Goal: Answer question/provide support

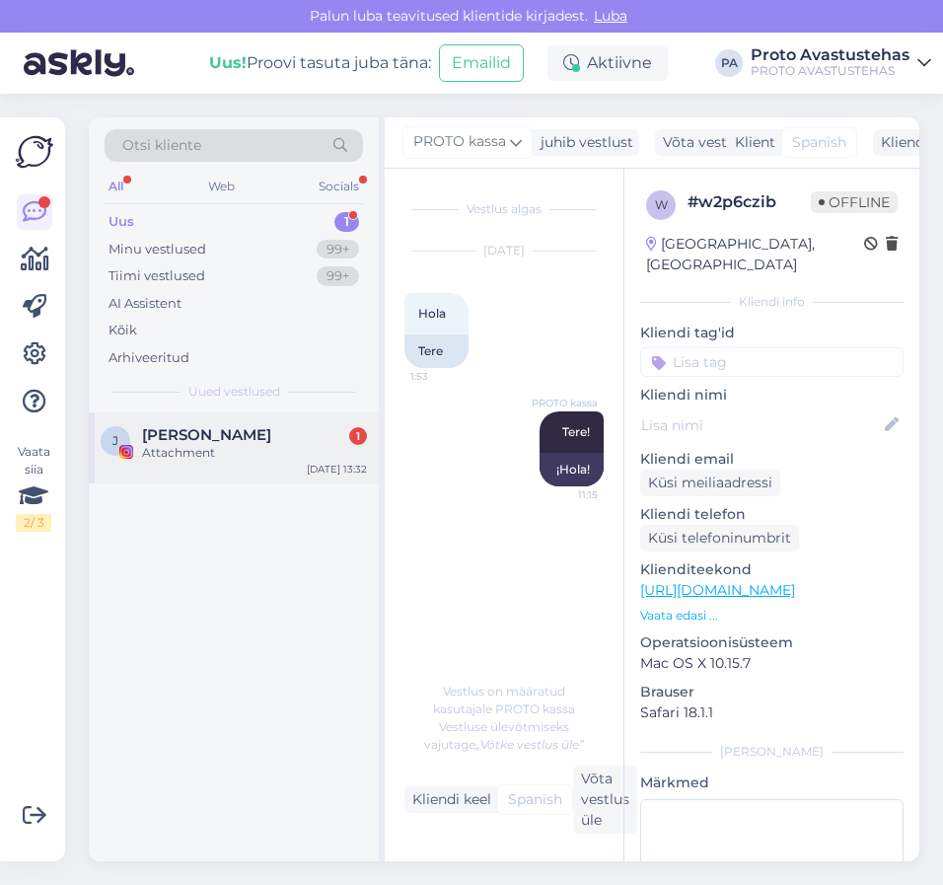
click at [175, 450] on div "Attachment" at bounding box center [254, 453] width 225 height 18
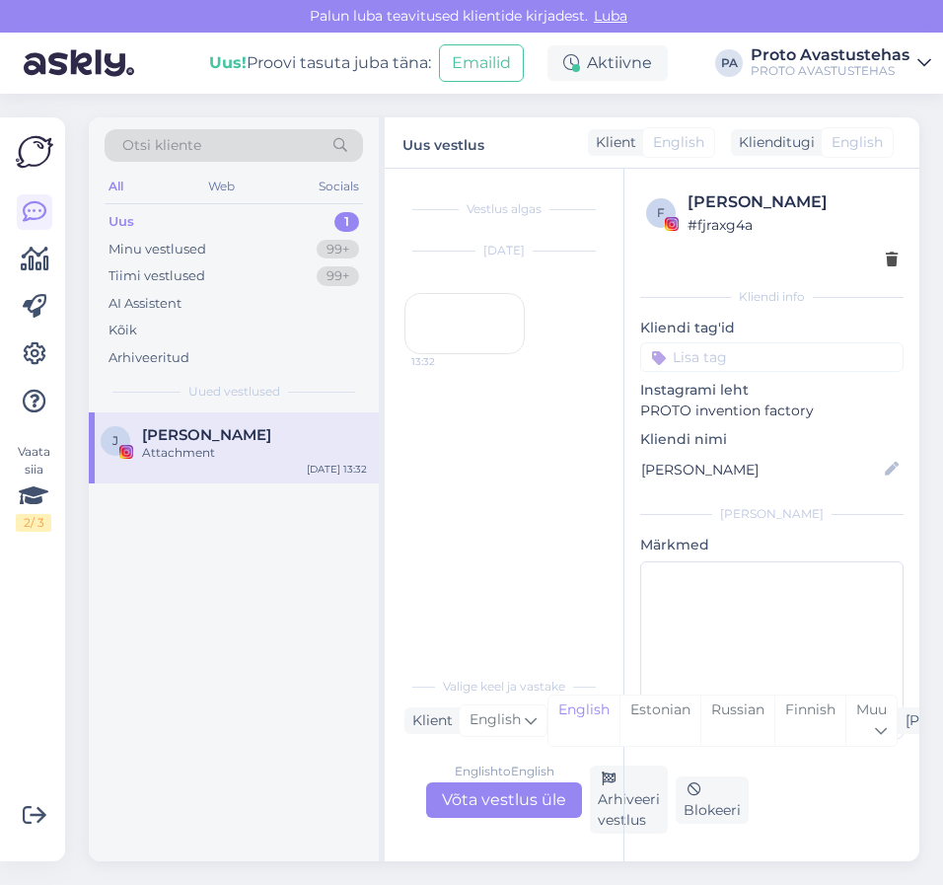
click at [459, 351] on div "13:32" at bounding box center [465, 323] width 120 height 61
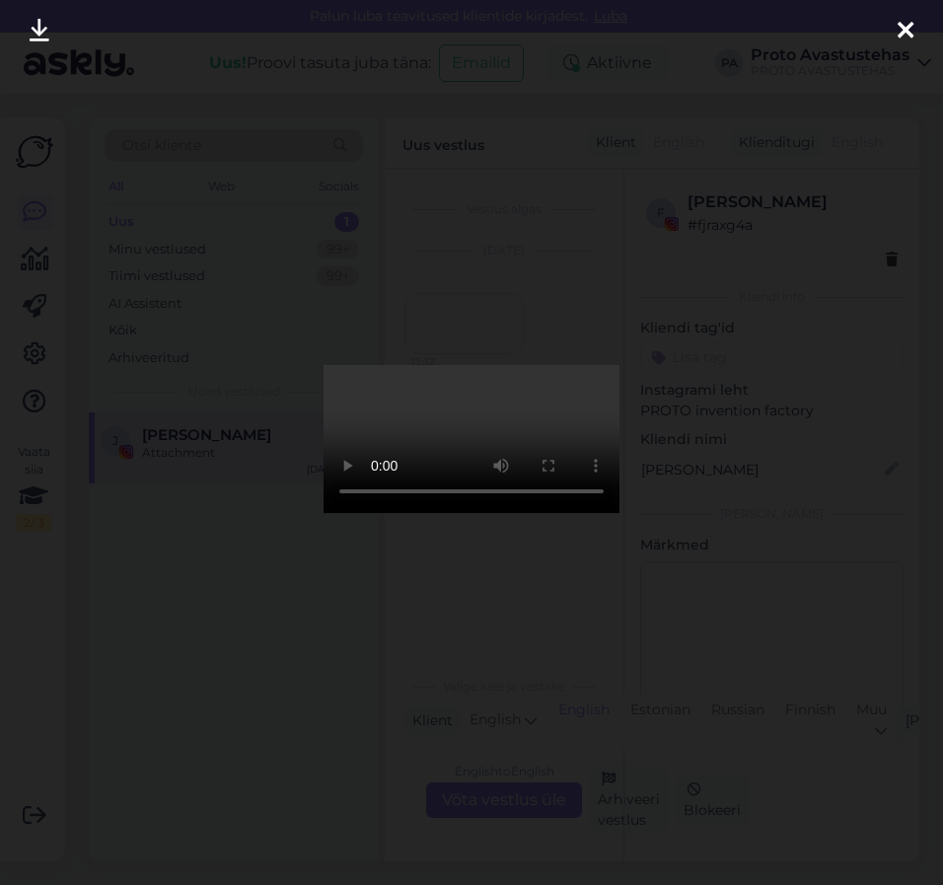
click at [905, 28] on icon at bounding box center [906, 32] width 16 height 26
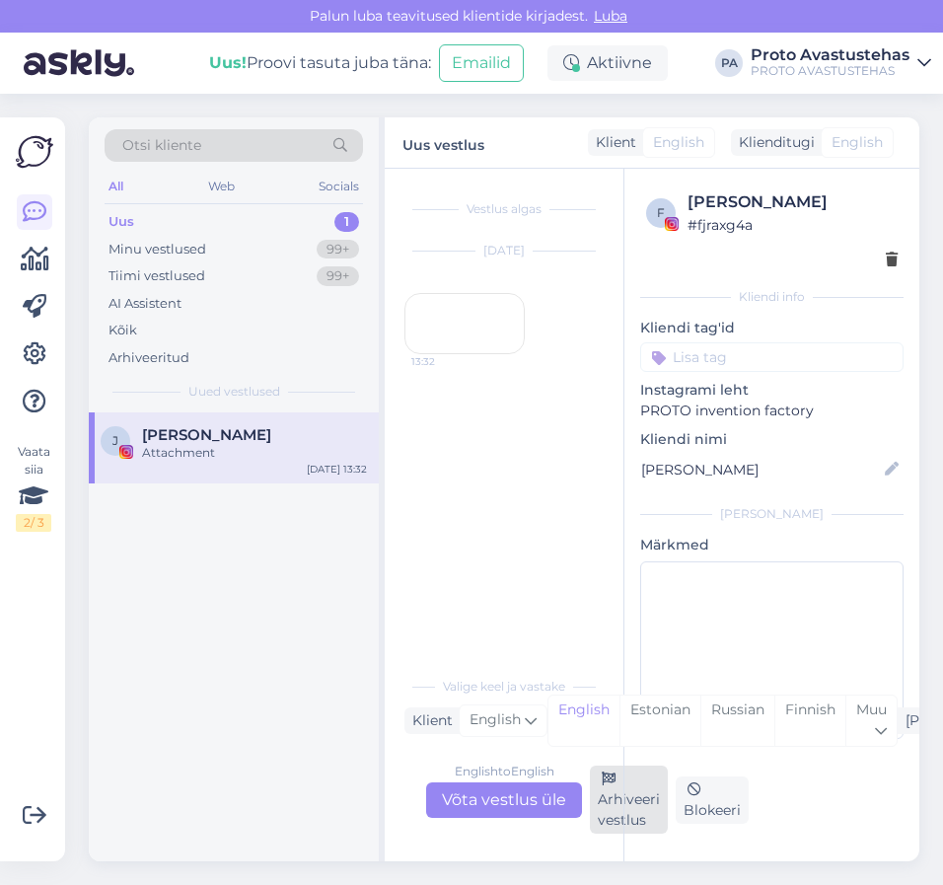
drag, startPoint x: 625, startPoint y: 809, endPoint x: 621, endPoint y: 789, distance: 20.1
click at [626, 809] on div "f [PERSON_NAME] # fjraxg4a Kliendi info Kliendi tag'id Instagrami leht PROTO in…" at bounding box center [772, 515] width 296 height 693
click at [612, 816] on div "Arhiveeri vestlus" at bounding box center [629, 800] width 78 height 68
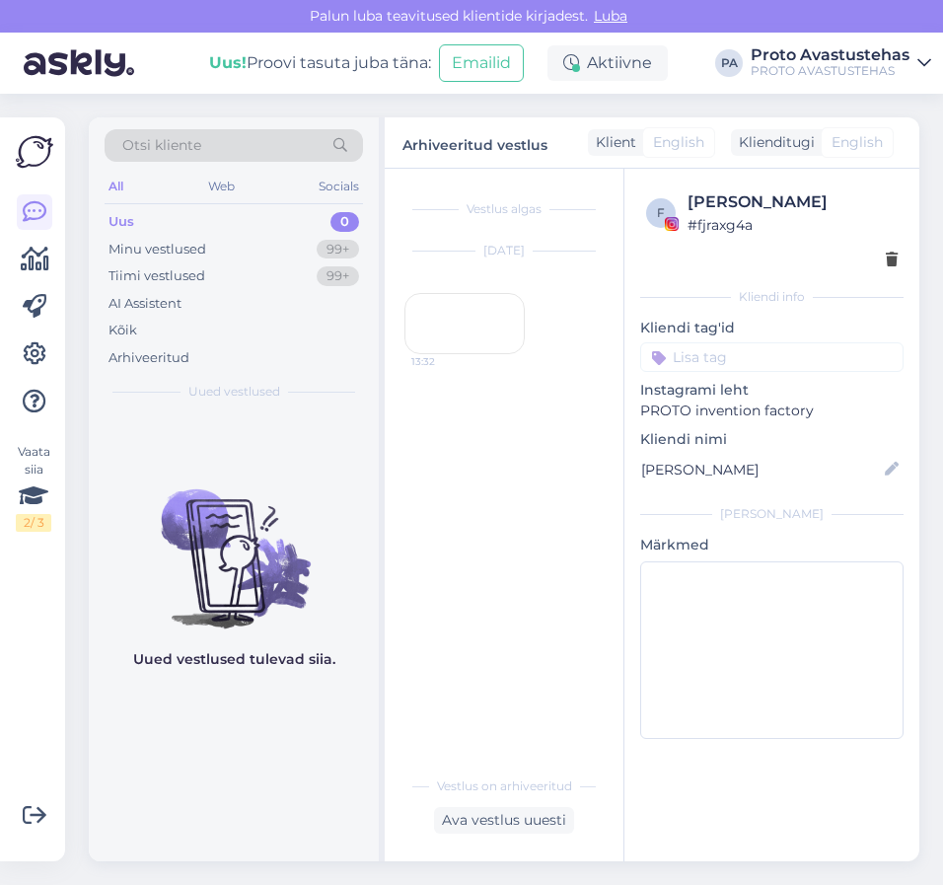
click at [119, 213] on div "Uus" at bounding box center [122, 222] width 26 height 20
click at [198, 281] on div "Tiimi vestlused" at bounding box center [157, 276] width 97 height 20
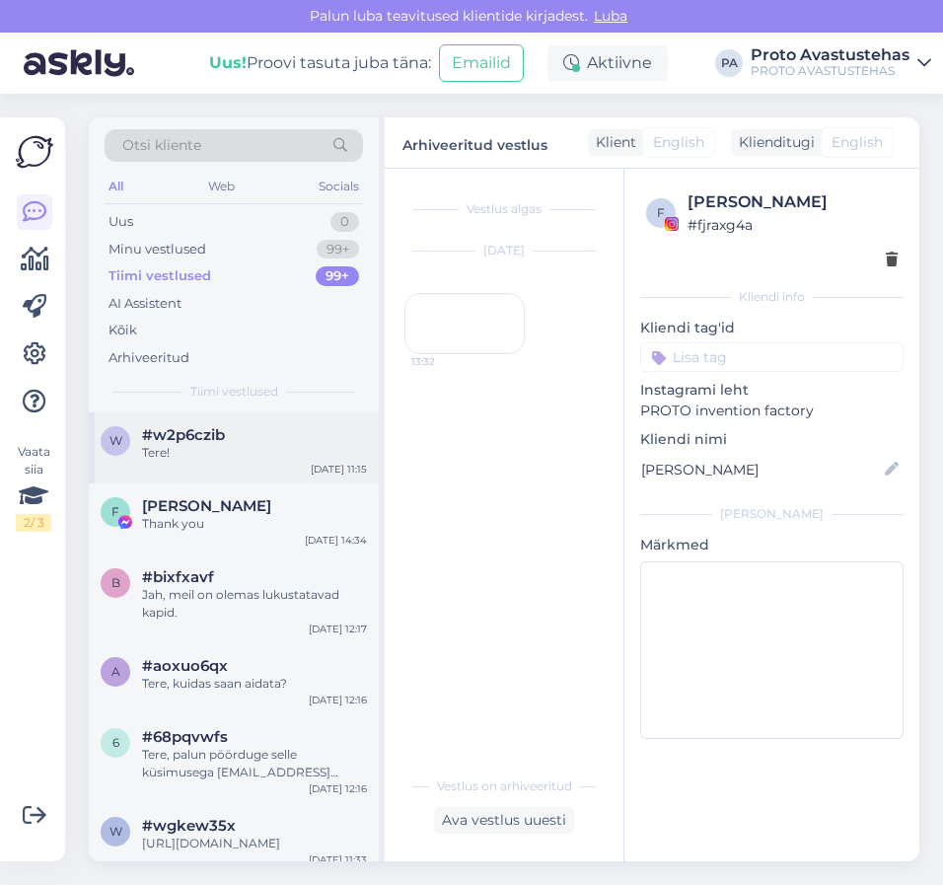
click at [166, 450] on div "Tere!" at bounding box center [254, 453] width 225 height 18
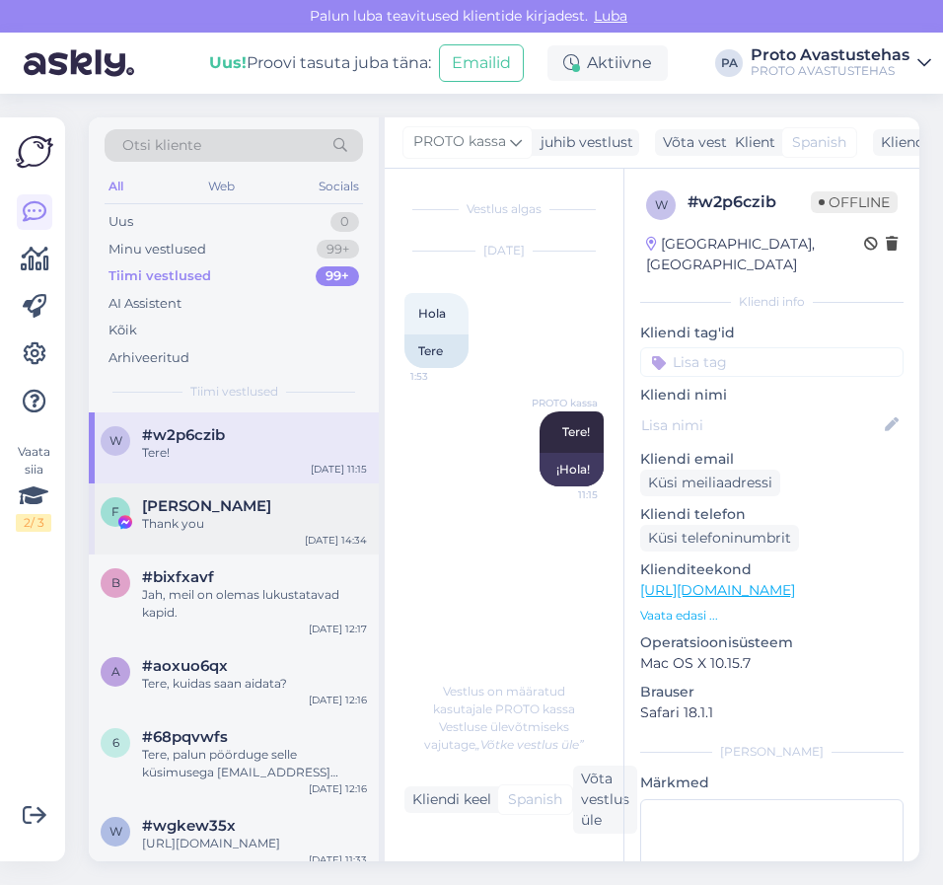
click at [184, 516] on div "Thank you" at bounding box center [254, 524] width 225 height 18
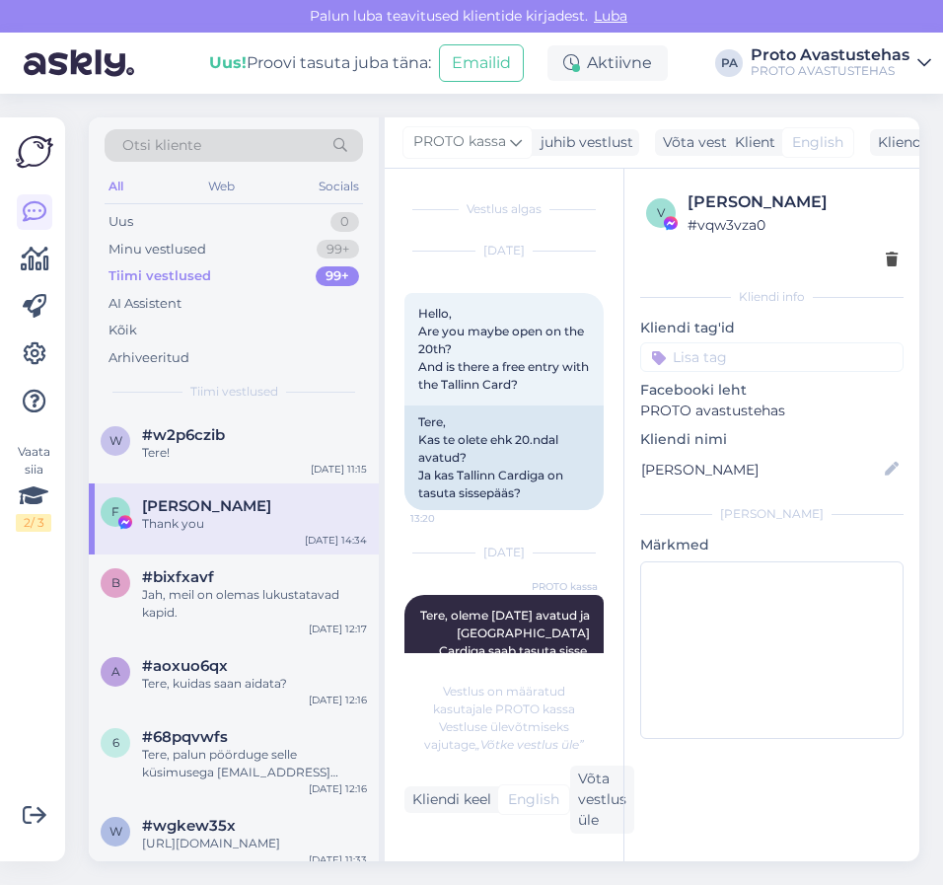
scroll to position [246, 0]
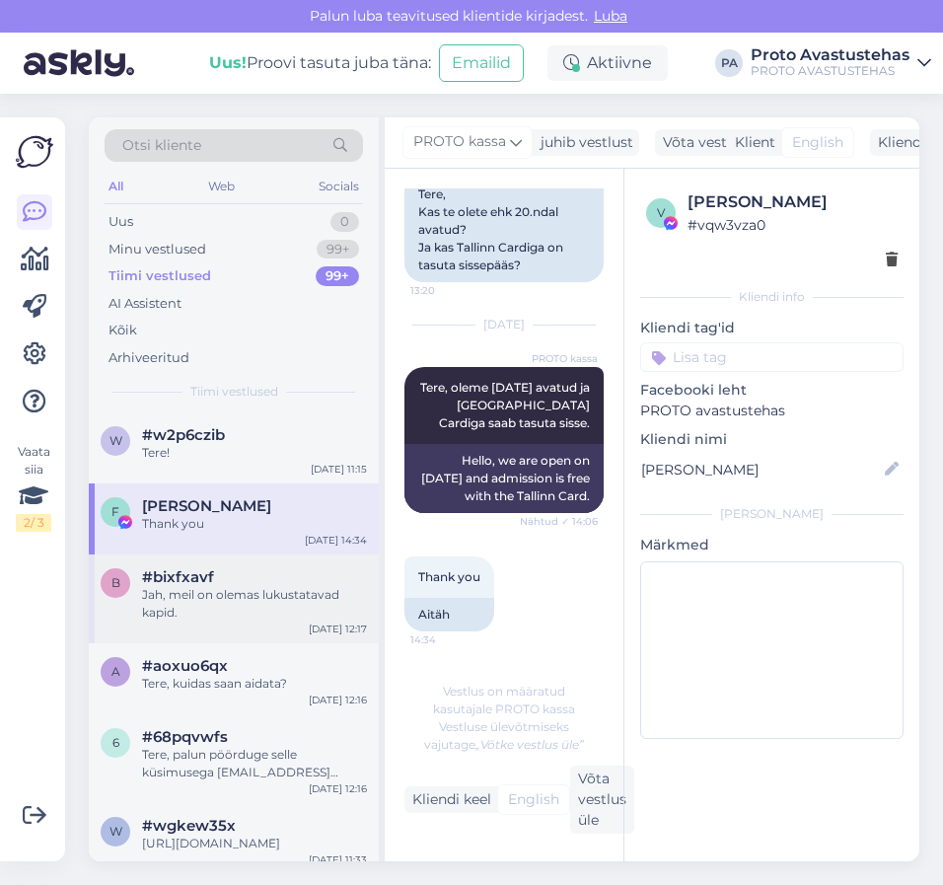
click at [188, 592] on div "Jah, meil on olemas lukustatavad kapid." at bounding box center [254, 604] width 225 height 36
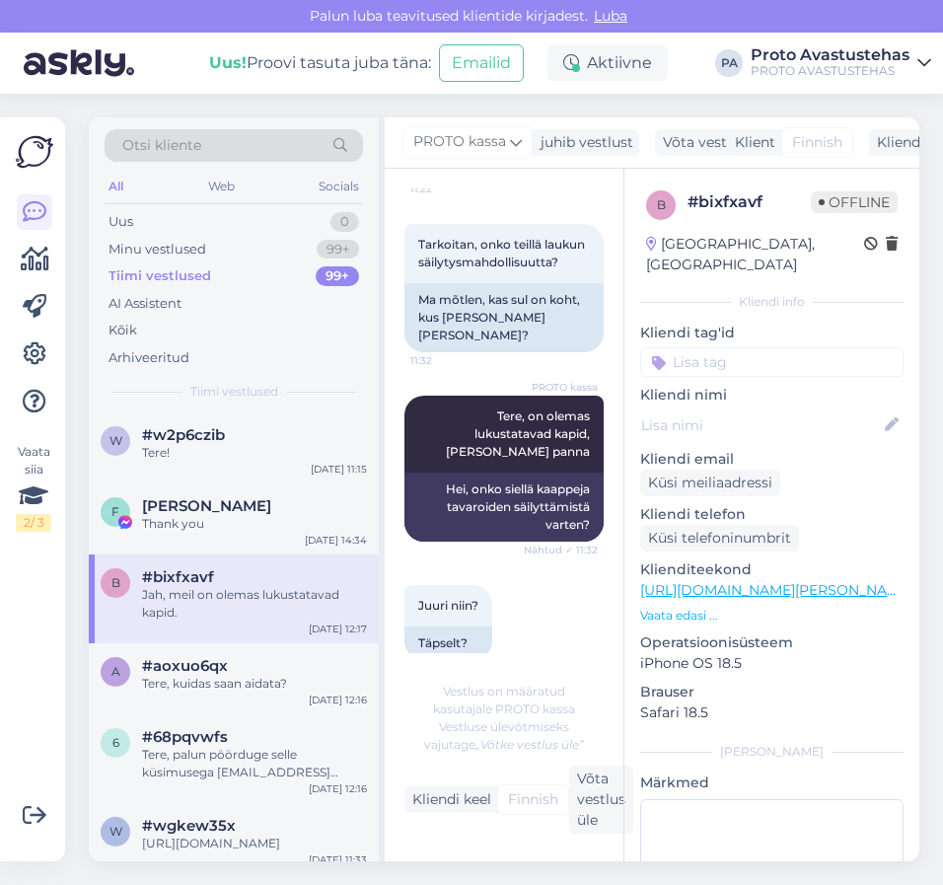
scroll to position [423, 0]
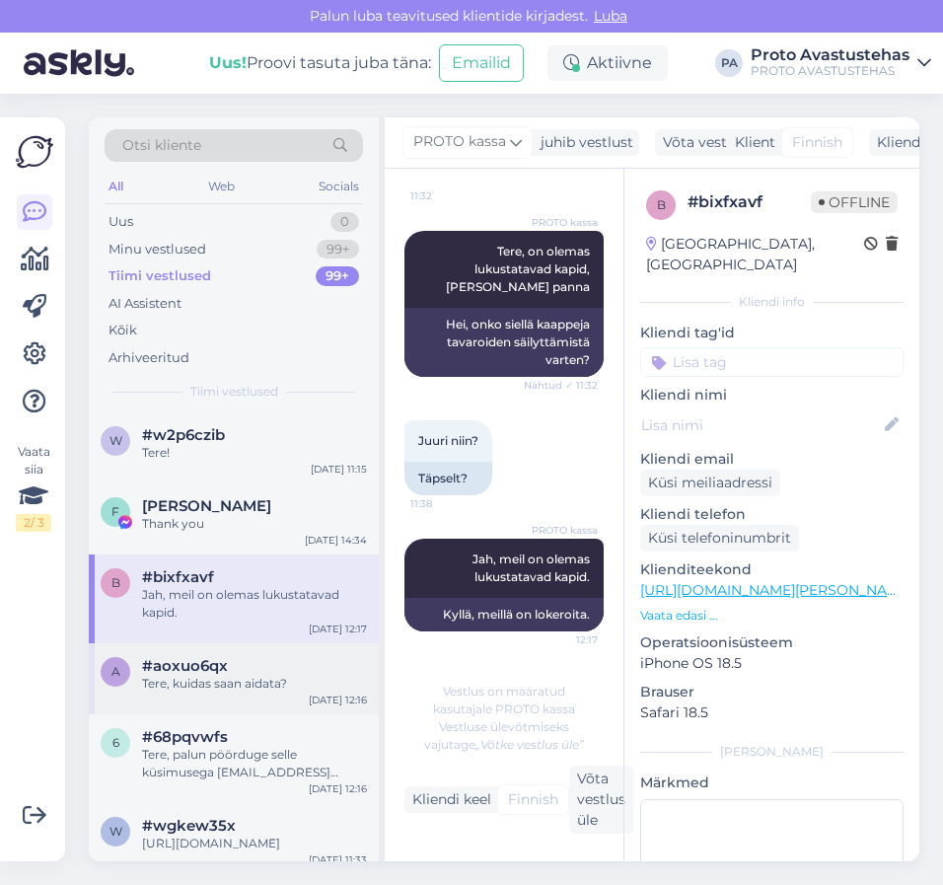
click at [189, 680] on div "Tere, kuidas saan aidata?" at bounding box center [254, 684] width 225 height 18
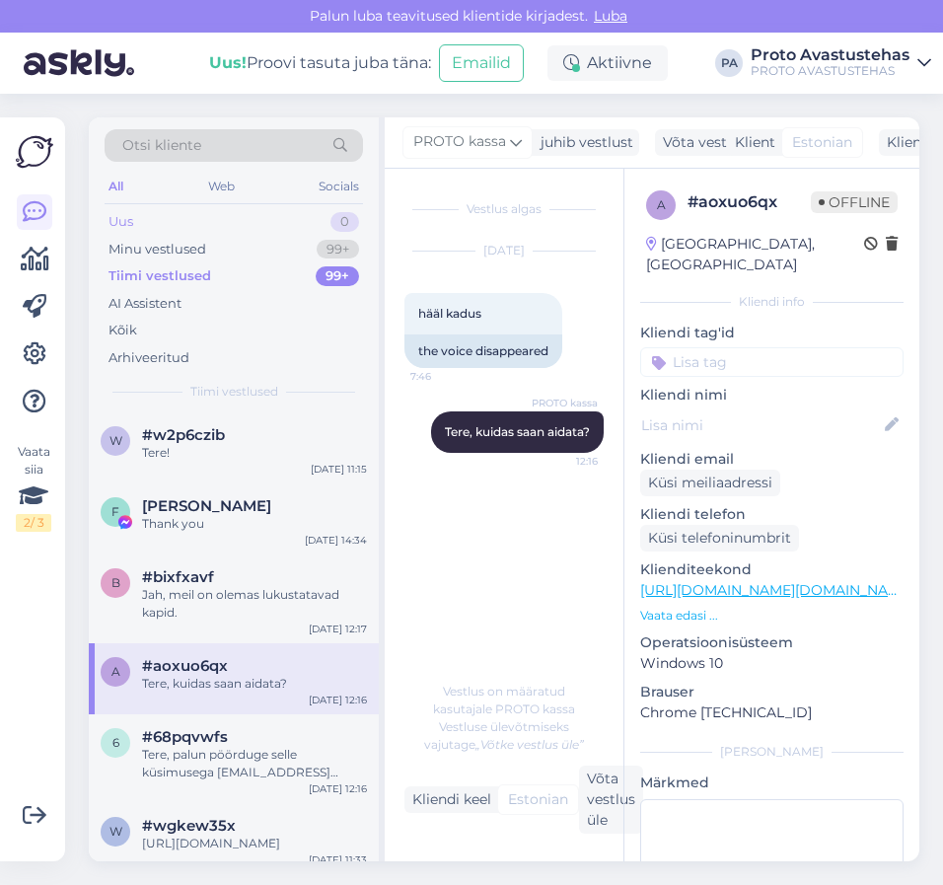
click at [153, 211] on div "Uus 0" at bounding box center [234, 222] width 259 height 28
